Goal: Find specific page/section: Find specific page/section

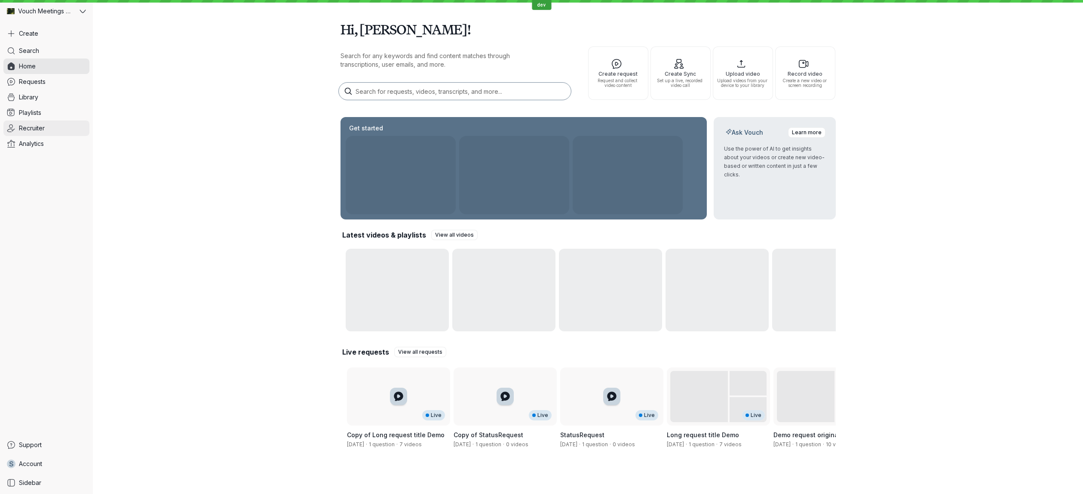
click at [35, 124] on span "Recruiter" at bounding box center [32, 128] width 26 height 9
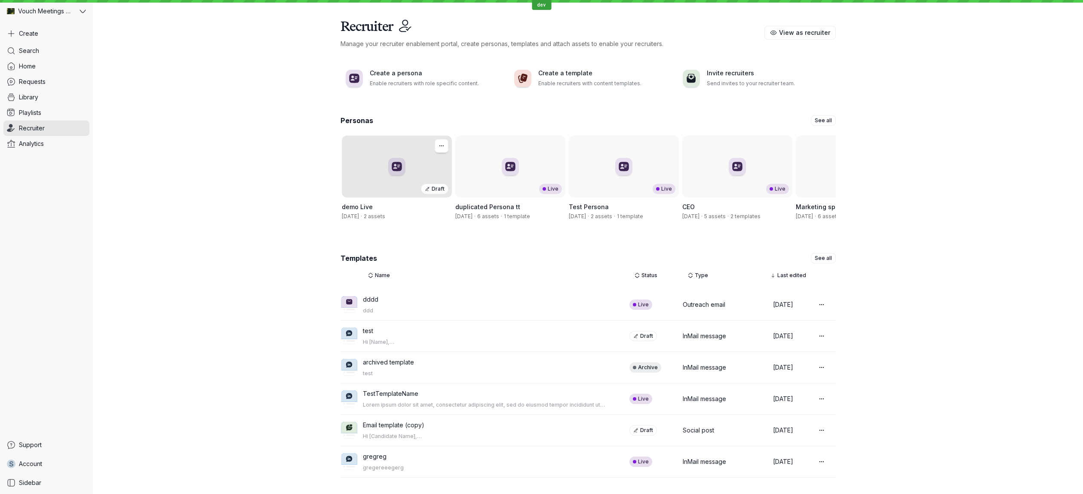
click at [357, 173] on div "Draft" at bounding box center [397, 166] width 110 height 62
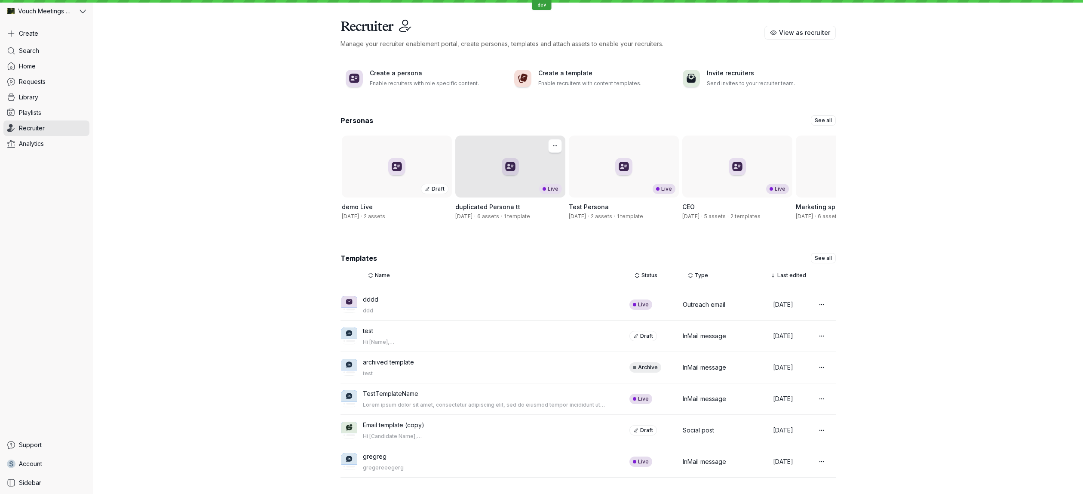
click at [512, 158] on div "Live" at bounding box center [510, 166] width 110 height 62
click at [798, 31] on span "View as recruiter" at bounding box center [804, 32] width 51 height 9
